Goal: Transaction & Acquisition: Purchase product/service

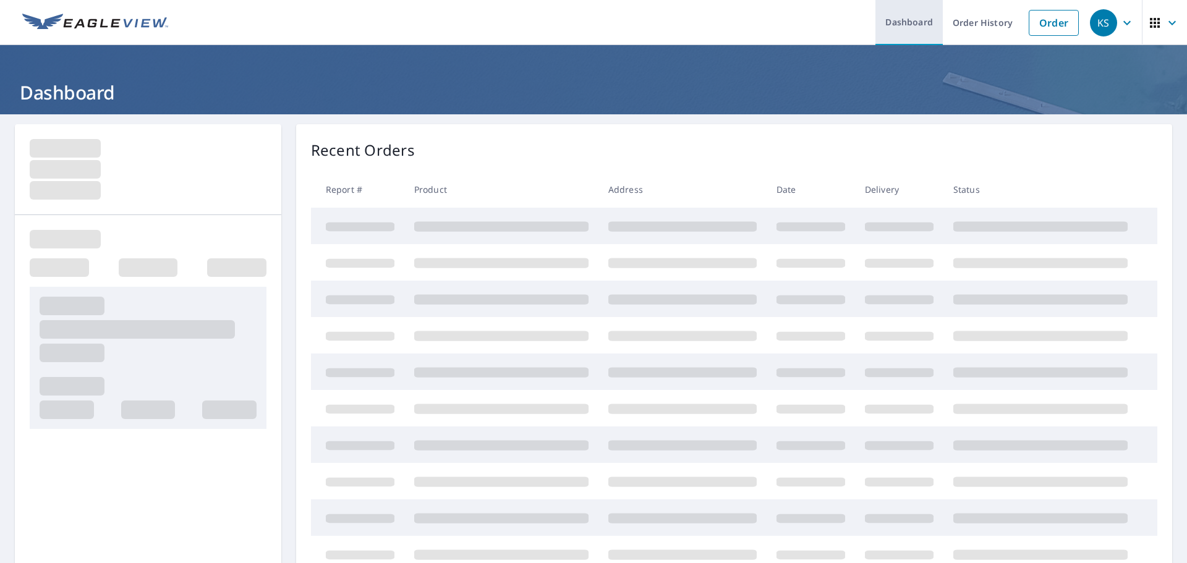
drag, startPoint x: 1037, startPoint y: 25, endPoint x: 914, endPoint y: 43, distance: 123.8
click at [1037, 25] on link "Order" at bounding box center [1054, 23] width 50 height 26
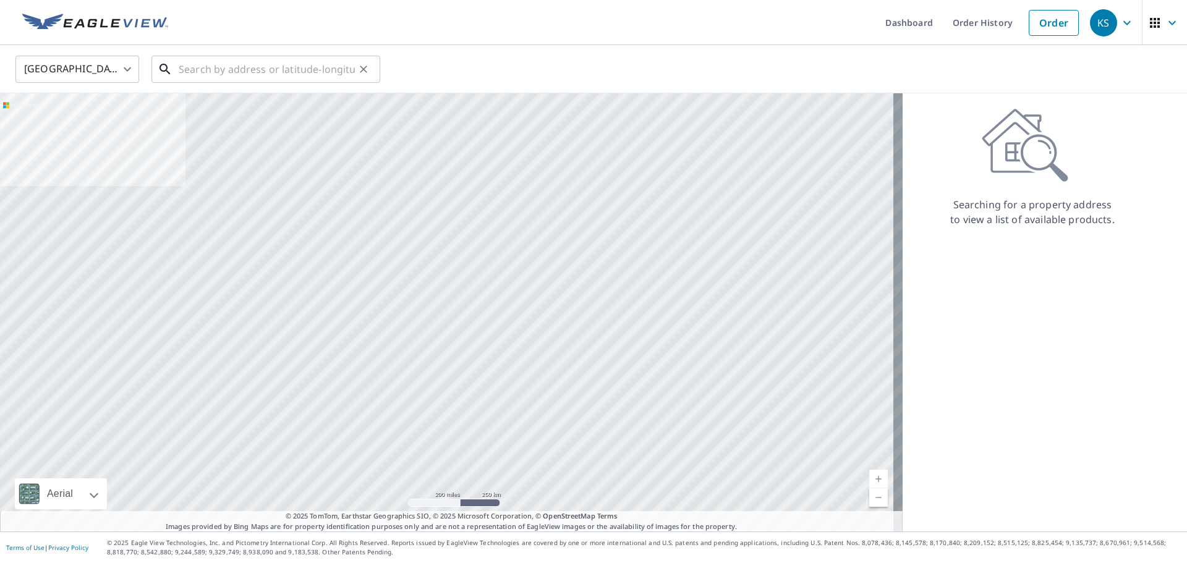
click at [270, 63] on input "text" at bounding box center [267, 69] width 176 height 35
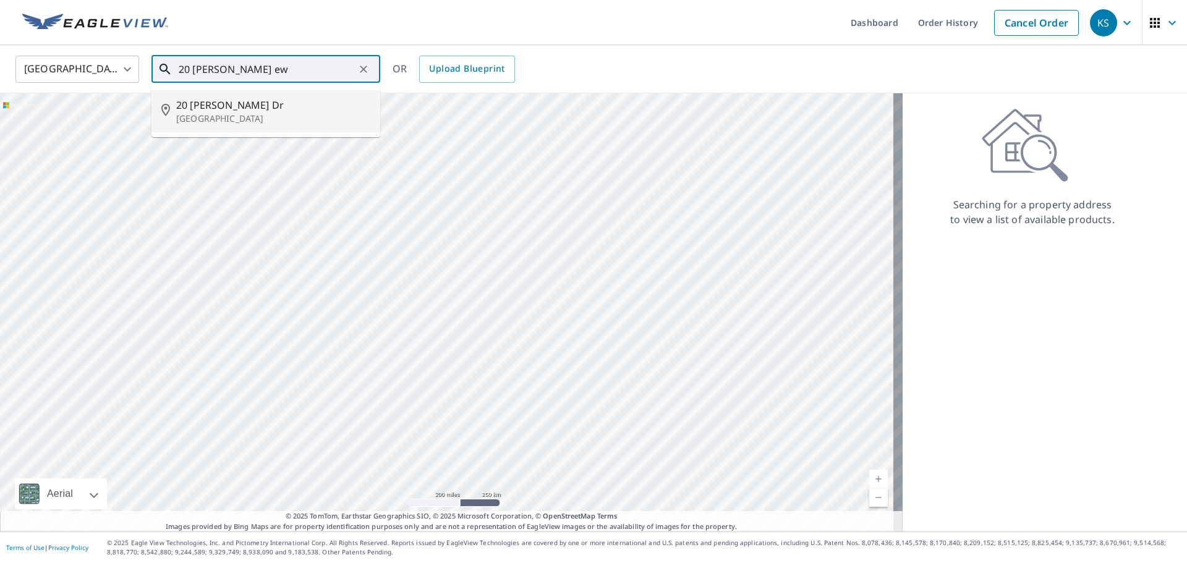
click at [243, 116] on p "[GEOGRAPHIC_DATA]" at bounding box center [273, 119] width 194 height 12
type input "[STREET_ADDRESS][PERSON_NAME][PERSON_NAME]"
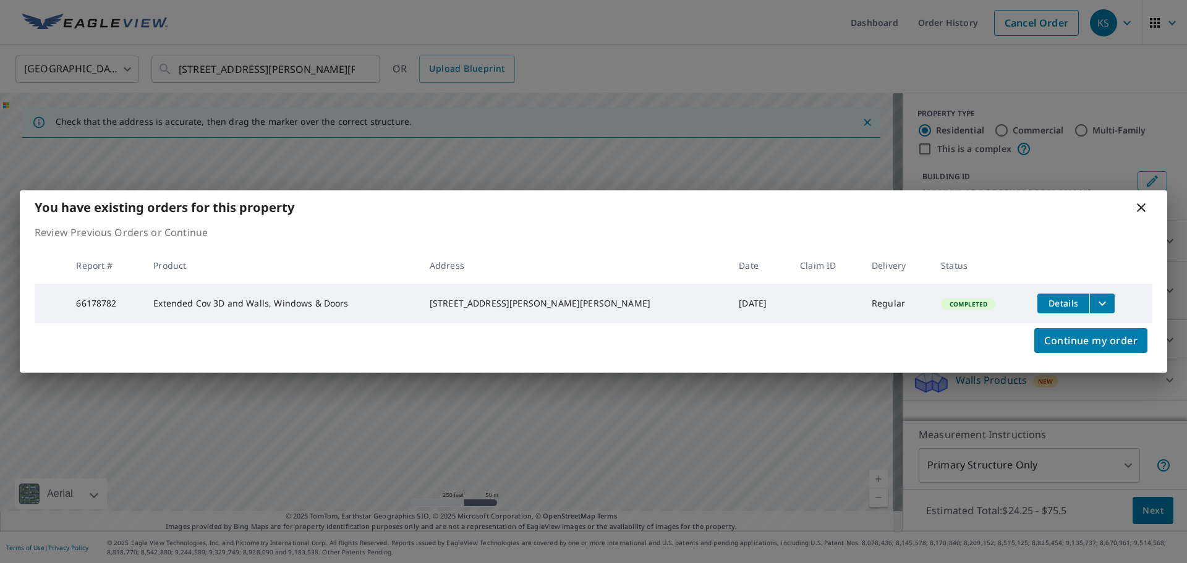
click at [1095, 304] on icon "filesDropdownBtn-66178782" at bounding box center [1102, 303] width 15 height 15
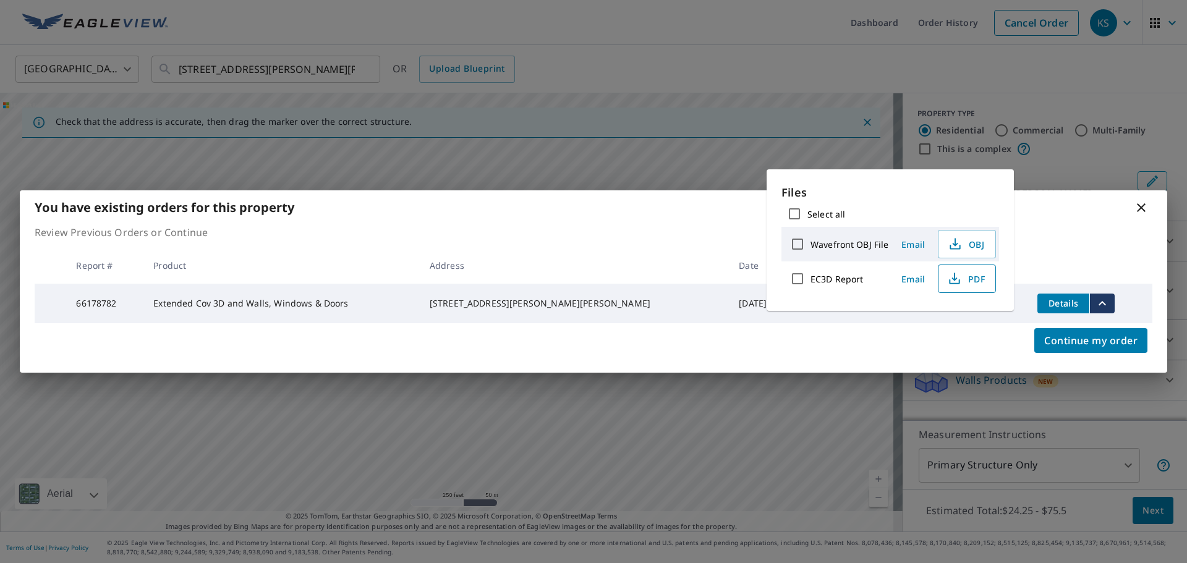
click at [970, 280] on span "PDF" at bounding box center [966, 279] width 40 height 15
click at [1143, 203] on icon at bounding box center [1141, 207] width 9 height 9
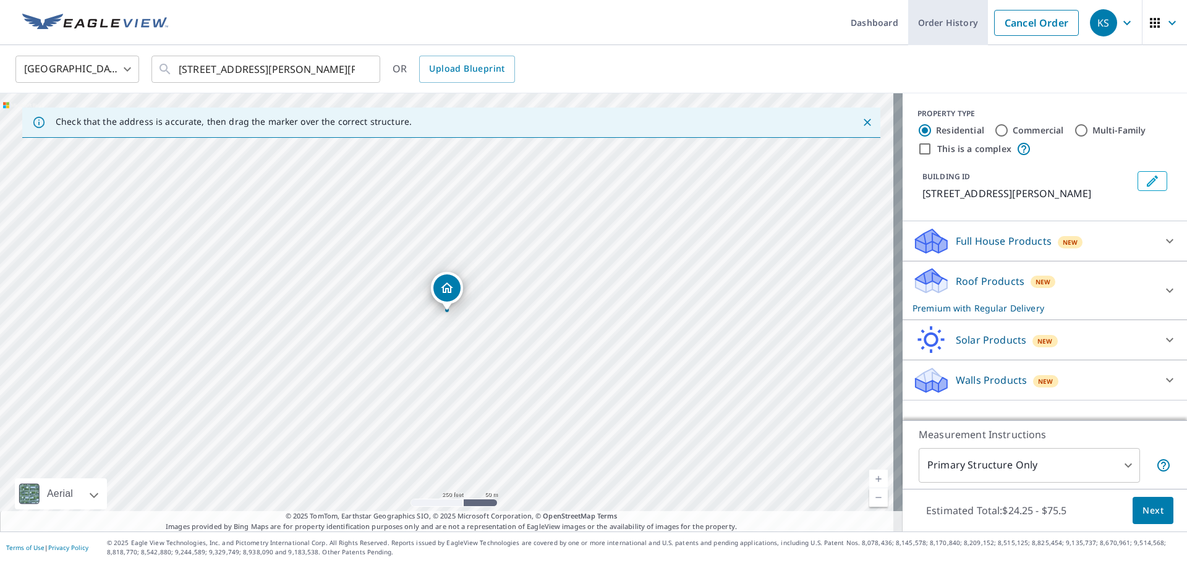
click at [940, 28] on link "Order History" at bounding box center [949, 22] width 80 height 45
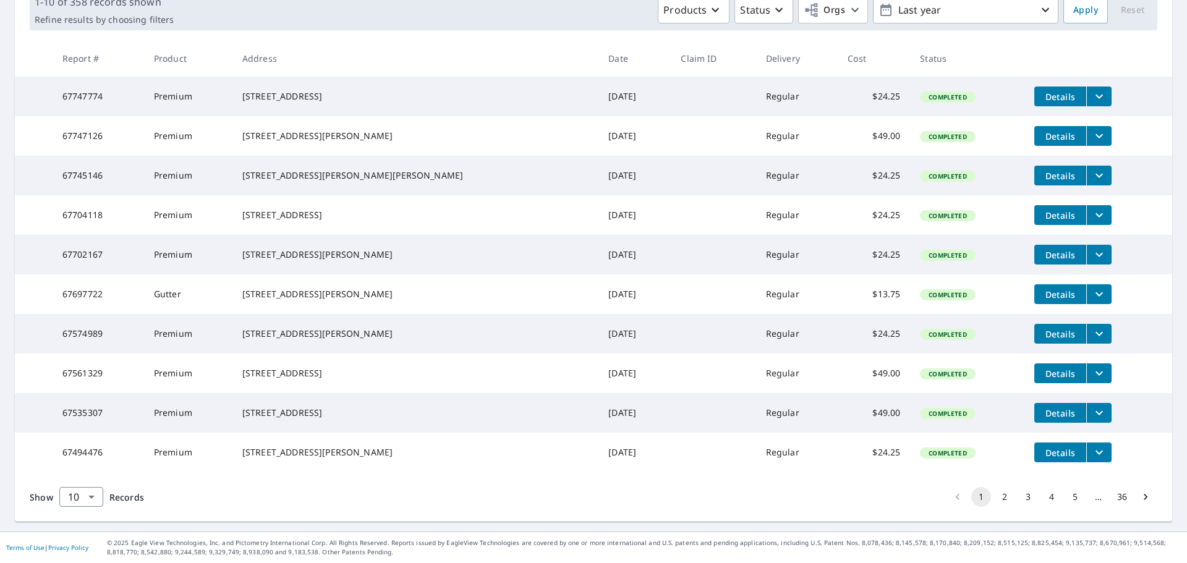
scroll to position [247, 0]
click at [995, 500] on button "2" at bounding box center [1005, 497] width 20 height 20
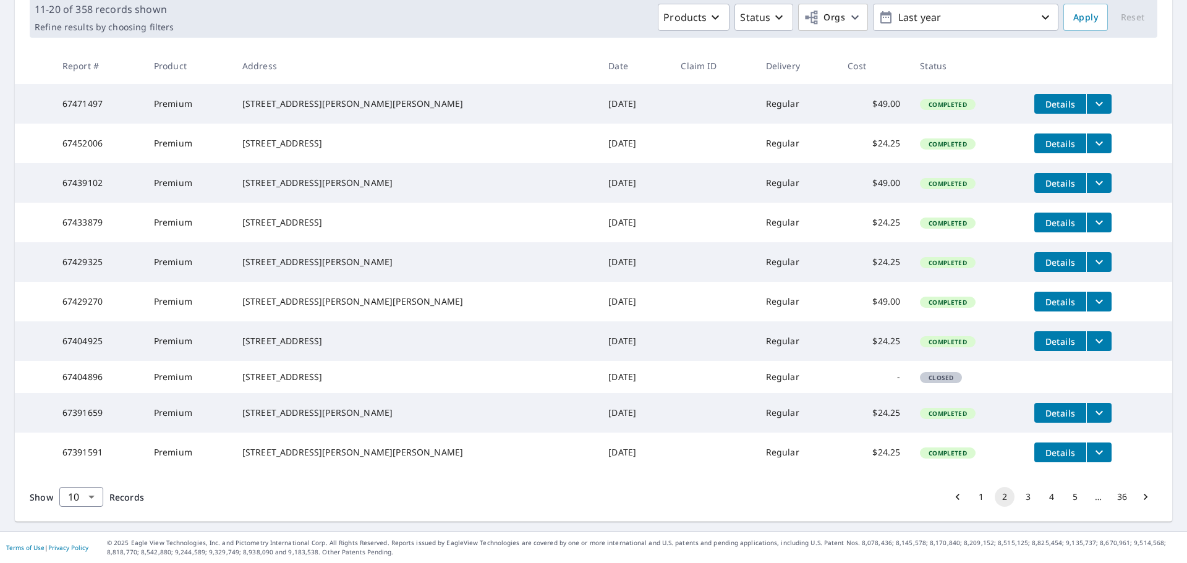
scroll to position [247, 0]
click at [1022, 500] on button "3" at bounding box center [1029, 497] width 20 height 20
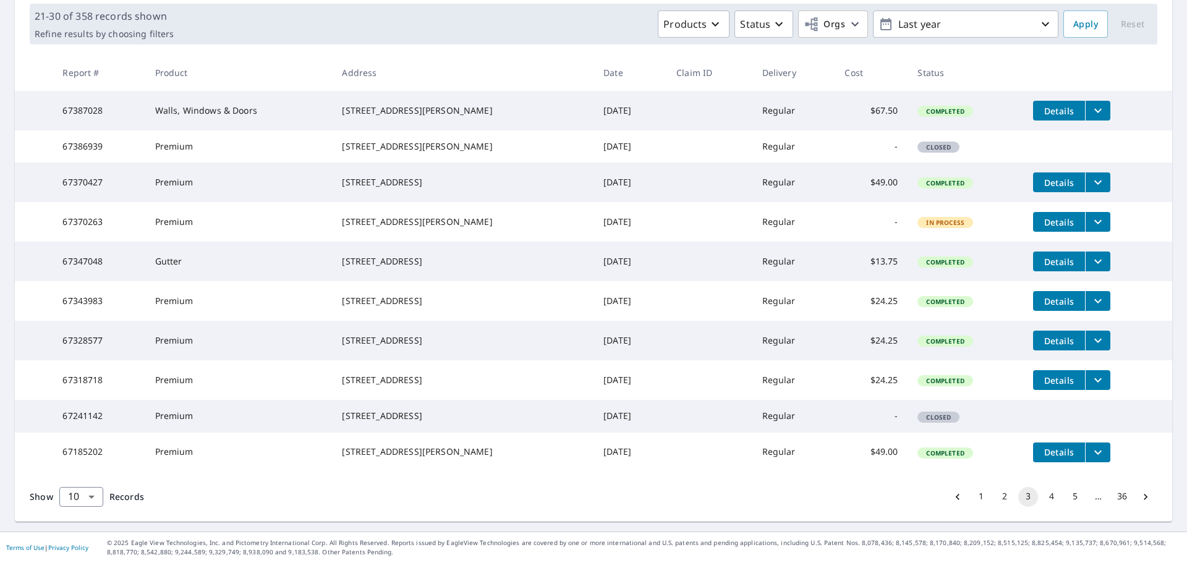
scroll to position [247, 0]
click at [1045, 497] on button "4" at bounding box center [1052, 497] width 20 height 20
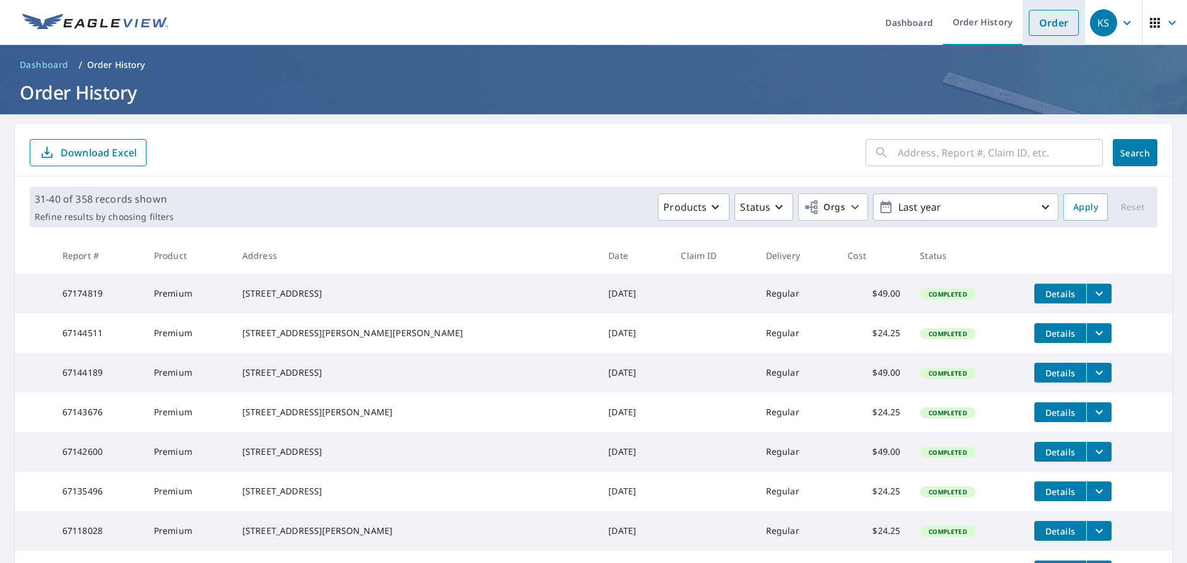
click at [1051, 19] on link "Order" at bounding box center [1054, 23] width 50 height 26
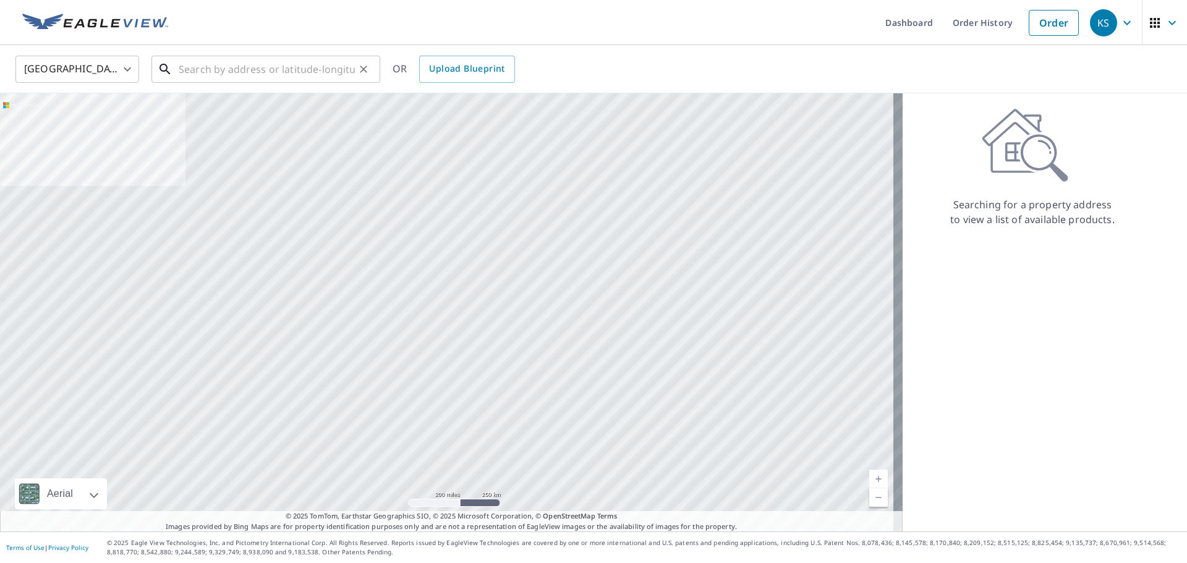
click at [261, 77] on input "text" at bounding box center [267, 69] width 176 height 35
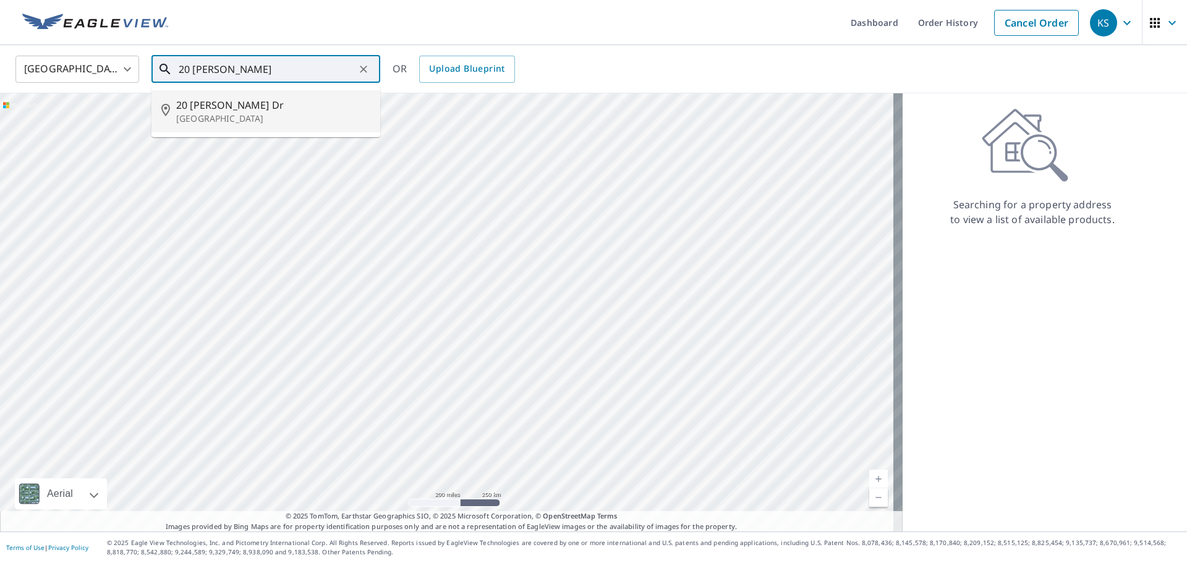
click at [252, 107] on span "20 [PERSON_NAME] Dr" at bounding box center [273, 105] width 194 height 15
type input "[STREET_ADDRESS][PERSON_NAME][PERSON_NAME]"
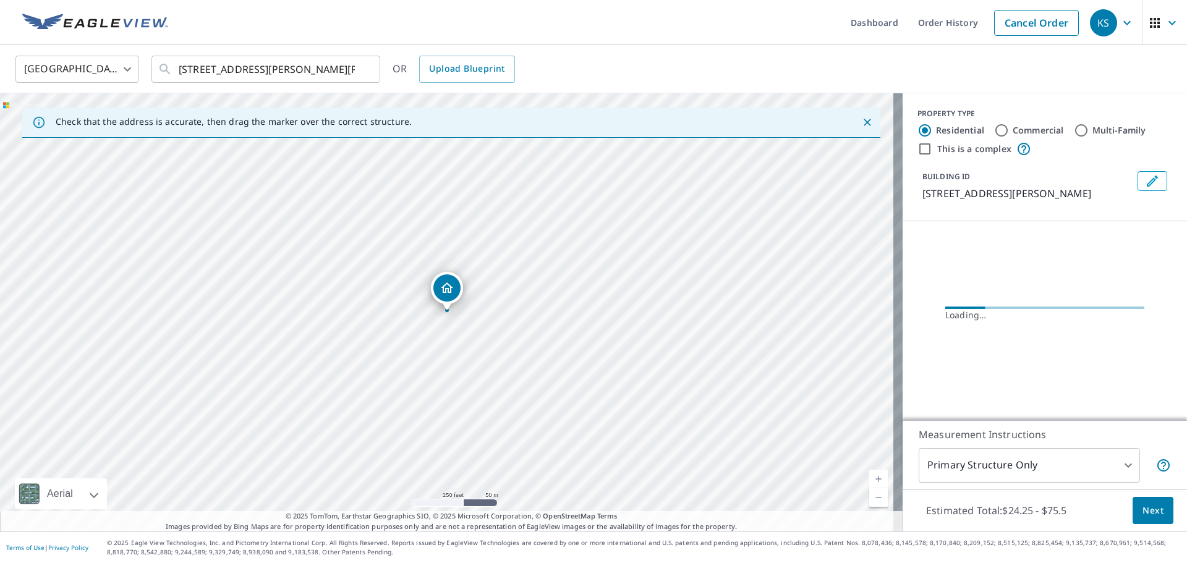
click at [1152, 511] on span "Next" at bounding box center [1153, 510] width 21 height 15
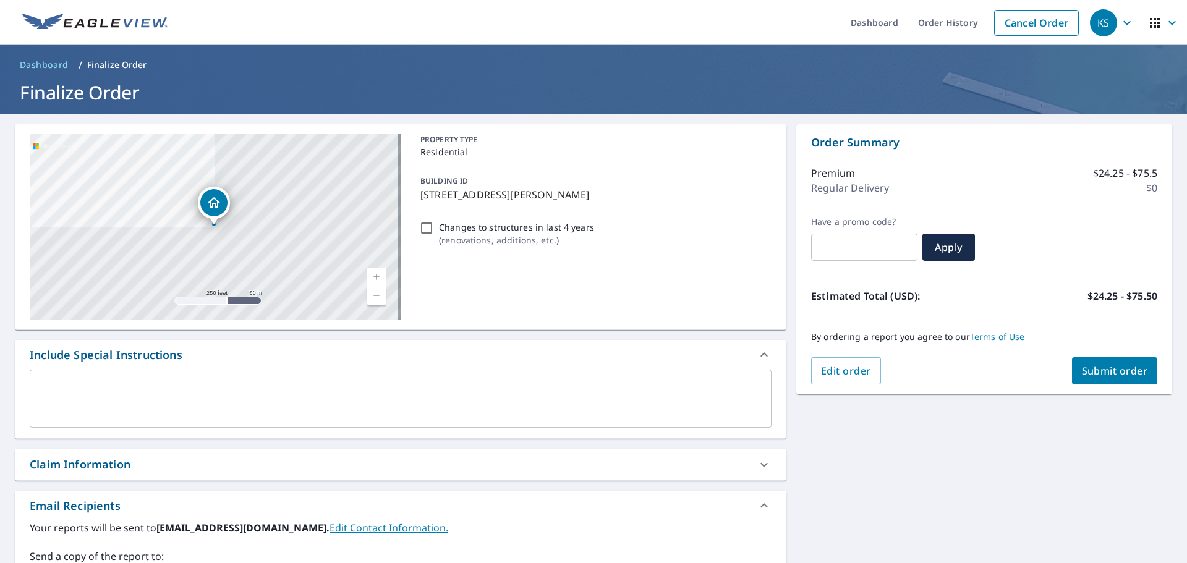
click at [1117, 372] on span "Submit order" at bounding box center [1115, 371] width 66 height 14
